Goal: Transaction & Acquisition: Purchase product/service

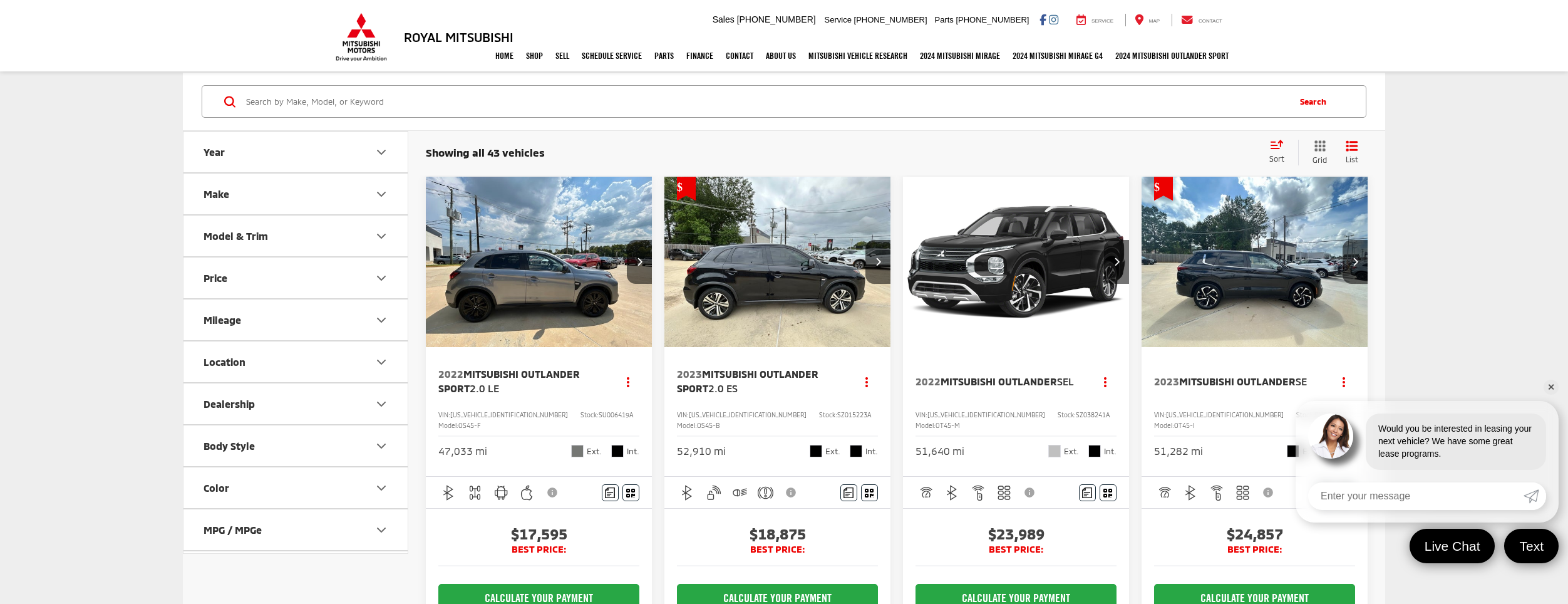
click at [1287, 153] on div "Sort" at bounding box center [1281, 152] width 35 height 25
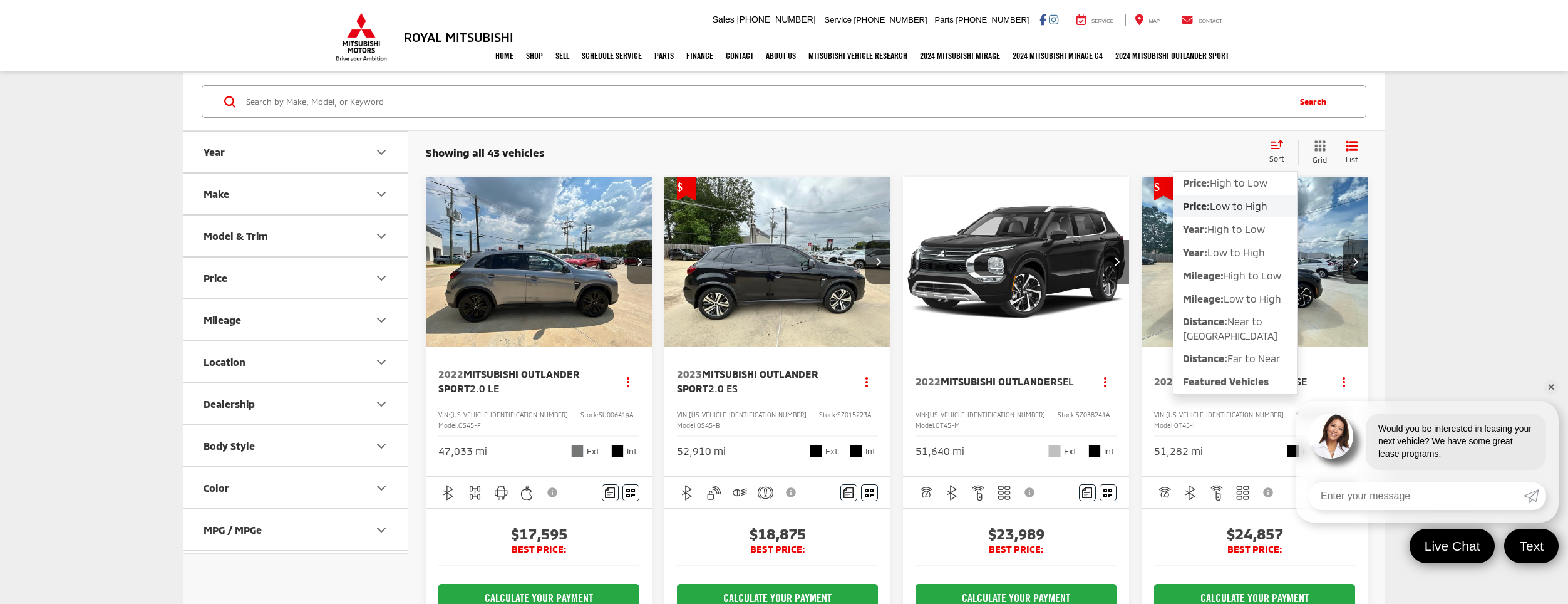
click at [1230, 208] on span "Low to High" at bounding box center [1238, 205] width 57 height 12
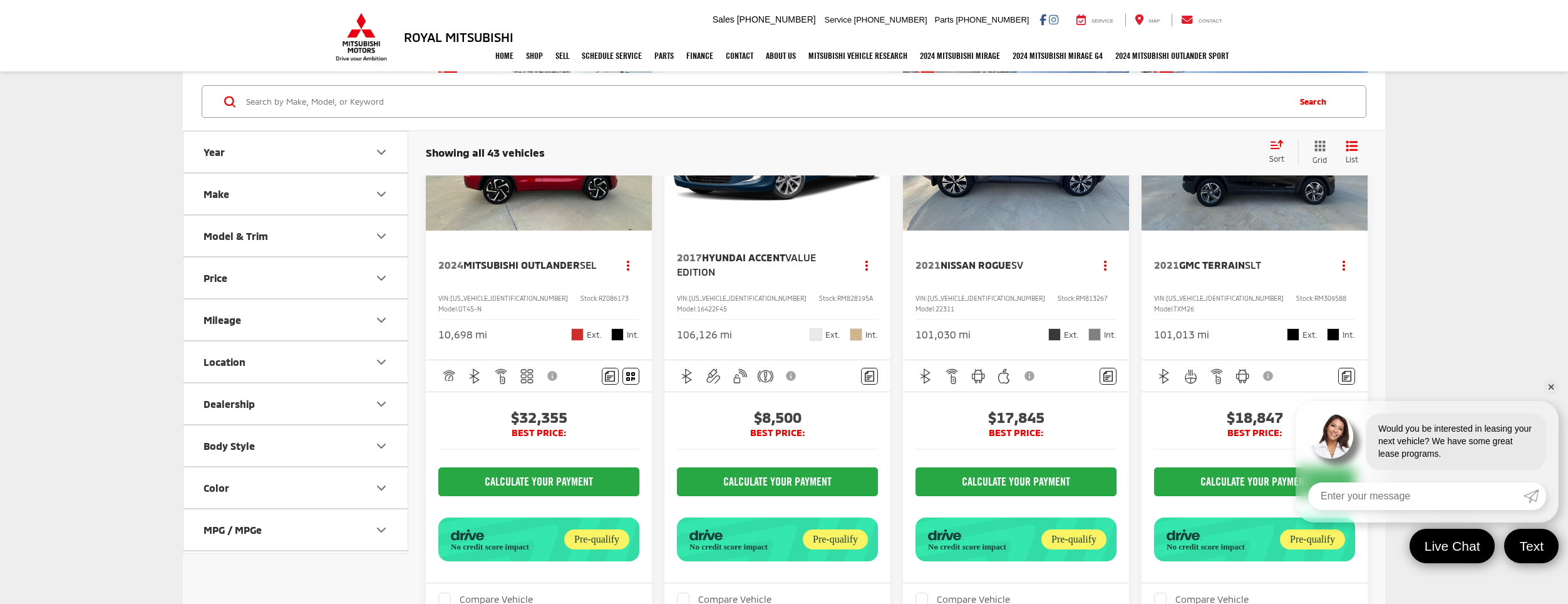
scroll to position [1254, 0]
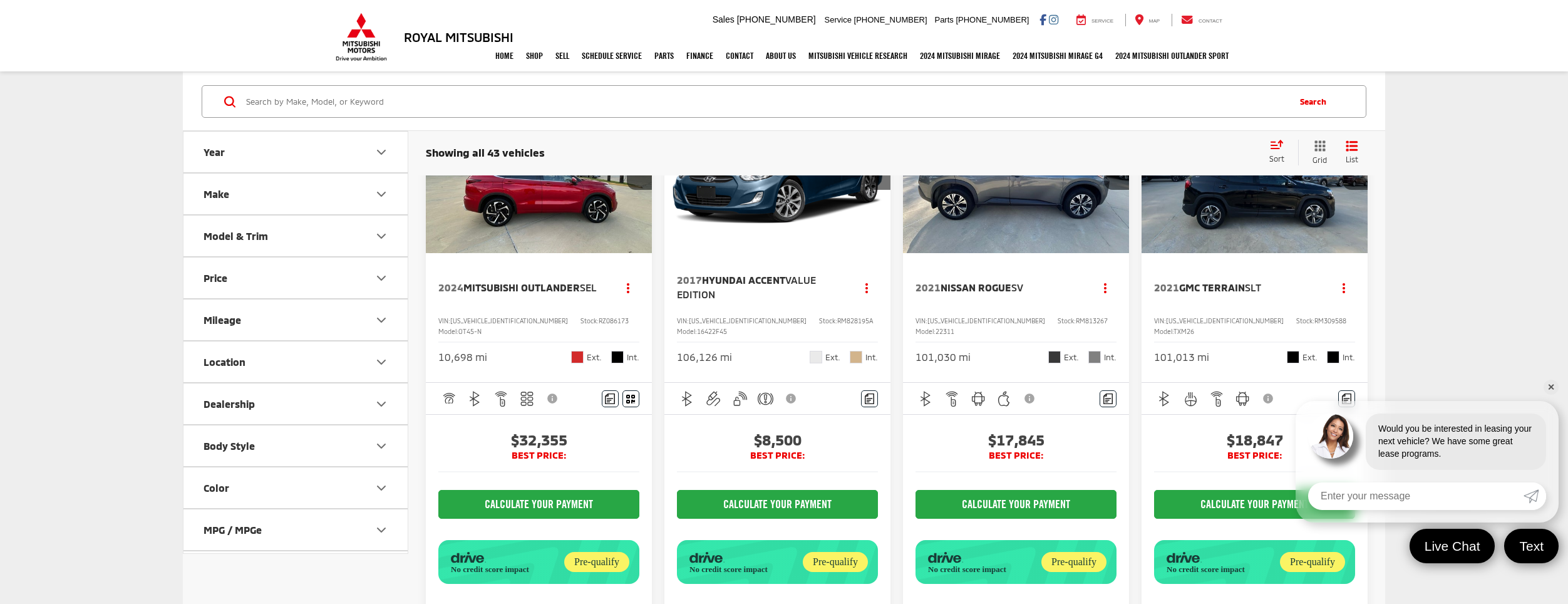
drag, startPoint x: 775, startPoint y: 325, endPoint x: 730, endPoint y: 357, distance: 55.2
click at [730, 286] on span "Hyundai Accent" at bounding box center [743, 280] width 83 height 12
